Goal: Find specific page/section: Locate a particular part of the current website

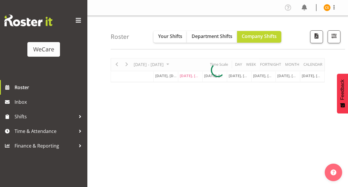
click at [80, 21] on span at bounding box center [78, 20] width 9 height 9
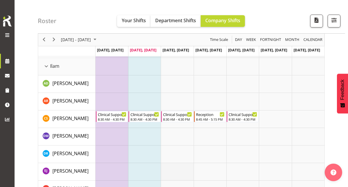
scroll to position [612, 0]
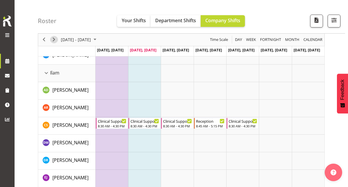
click at [56, 40] on span "Next" at bounding box center [53, 39] width 7 height 7
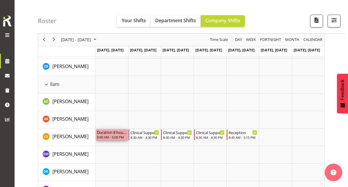
click at [126, 134] on div "Duration 8 hours - [PERSON_NAME]" at bounding box center [112, 132] width 30 height 6
click at [117, 134] on div "Duration 8 hours - [PERSON_NAME]" at bounding box center [112, 132] width 30 height 6
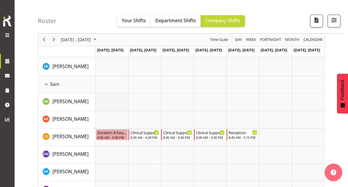
click at [112, 97] on td "Timeline Week of September 30, 2025" at bounding box center [112, 101] width 33 height 17
drag, startPoint x: 142, startPoint y: 106, endPoint x: 144, endPoint y: 110, distance: 4.9
click at [143, 107] on td "Timeline Week of September 30, 2025" at bounding box center [144, 101] width 33 height 17
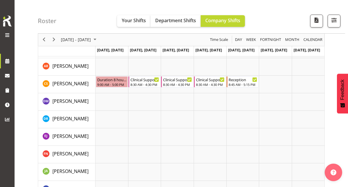
scroll to position [652, 0]
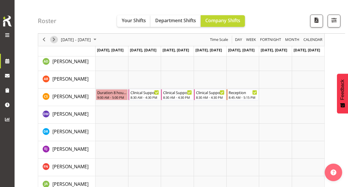
click at [52, 39] on span "Next" at bounding box center [53, 39] width 7 height 7
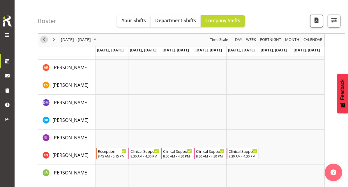
click at [45, 38] on span "Previous" at bounding box center [44, 39] width 7 height 7
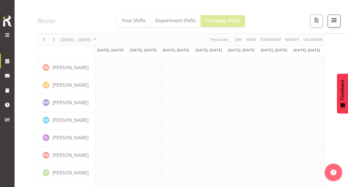
scroll to position [664, 0]
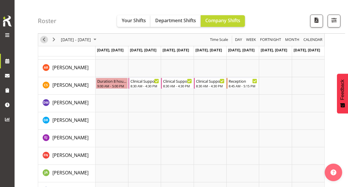
click at [45, 41] on span "Previous" at bounding box center [44, 39] width 7 height 7
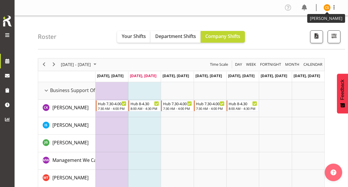
click at [328, 9] on img at bounding box center [327, 7] width 7 height 7
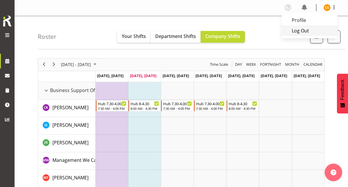
click at [329, 31] on link "Log Out" at bounding box center [310, 30] width 56 height 10
